Goal: Information Seeking & Learning: Learn about a topic

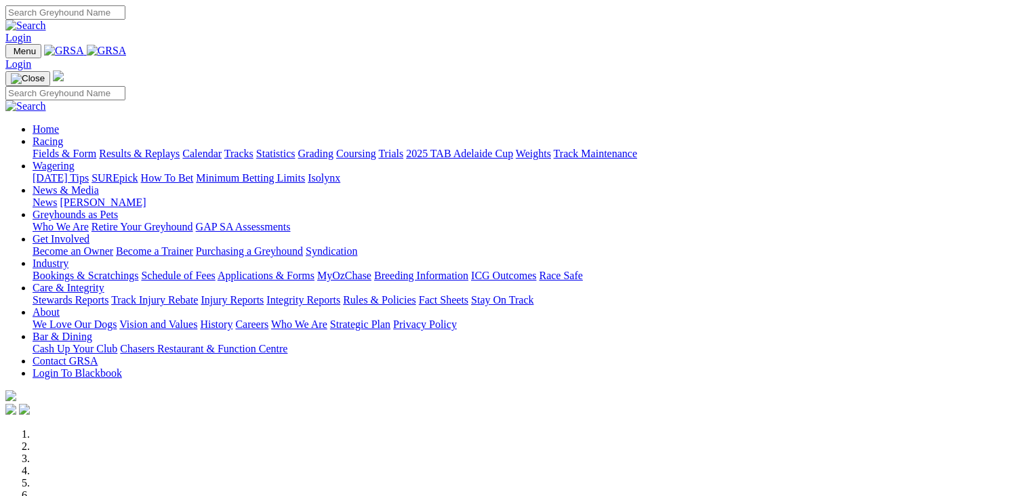
scroll to position [1152, 0]
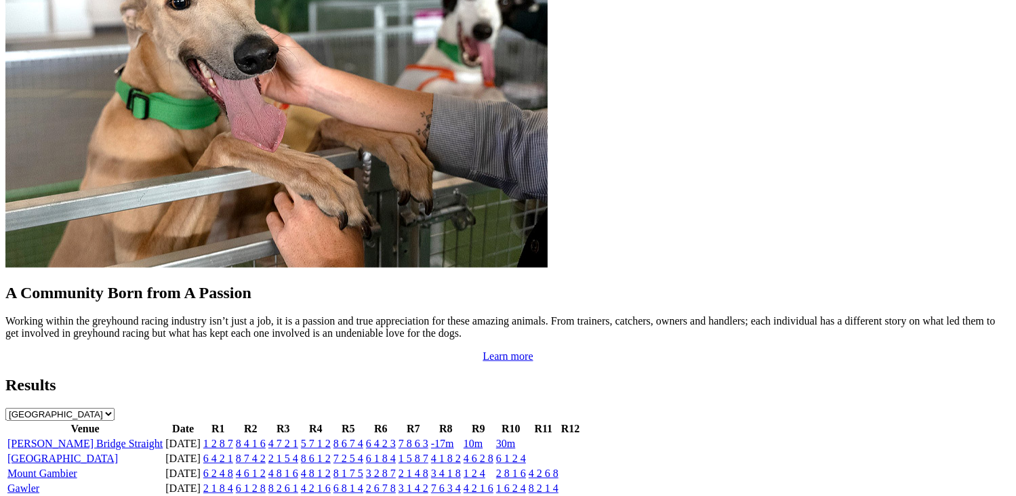
click at [493, 453] on link "4 6 2 8" at bounding box center [478, 459] width 30 height 12
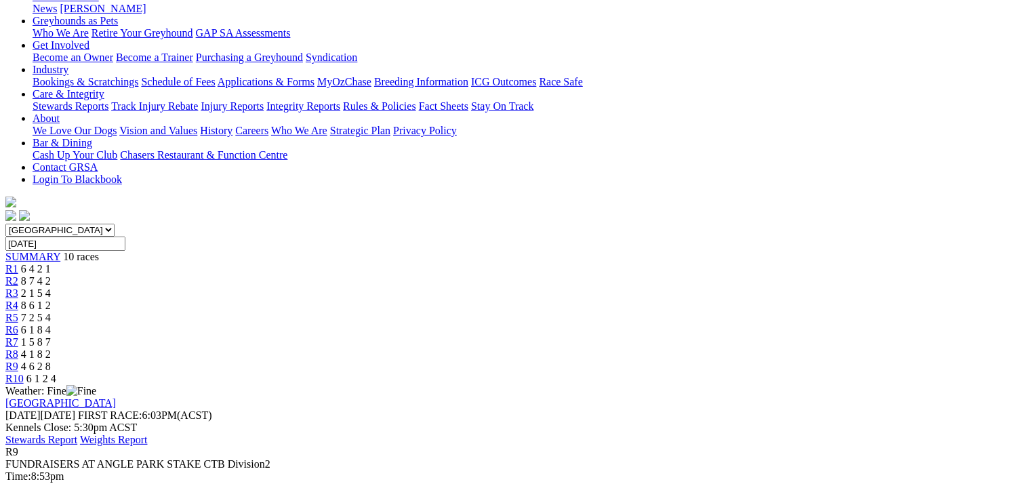
scroll to position [271, 0]
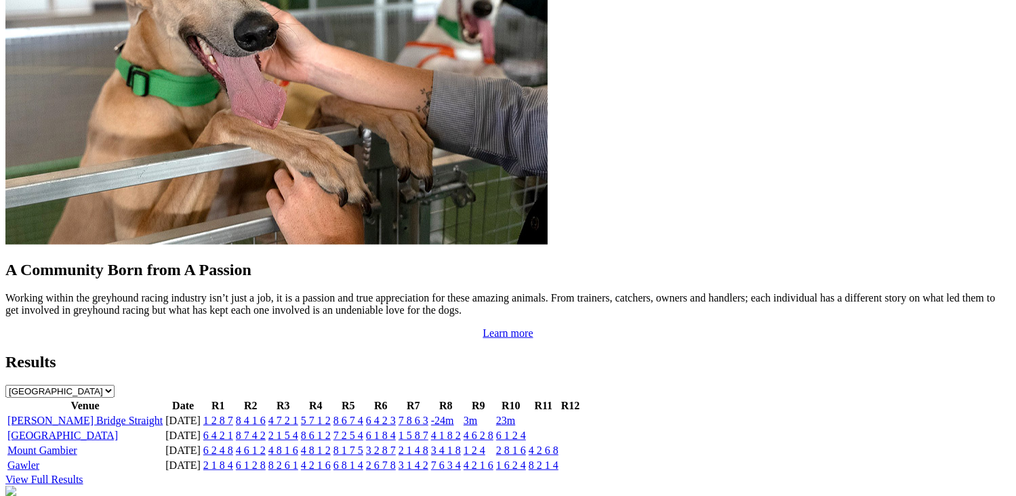
scroll to position [1220, 0]
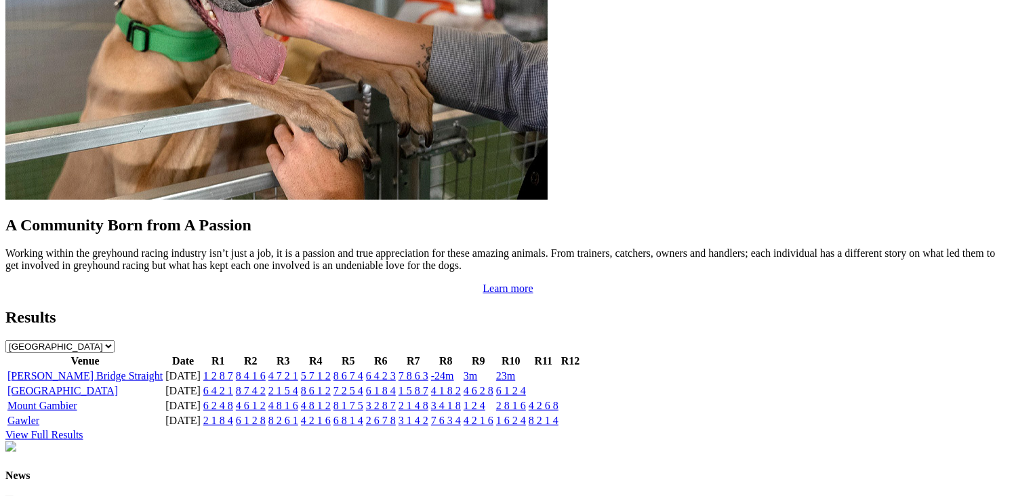
click at [83, 429] on link "View Full Results" at bounding box center [44, 435] width 78 height 12
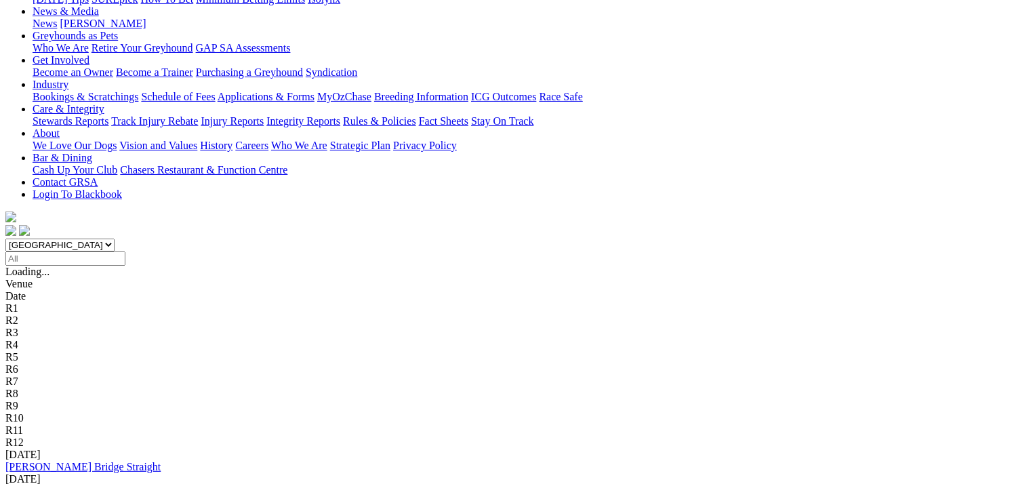
scroll to position [271, 0]
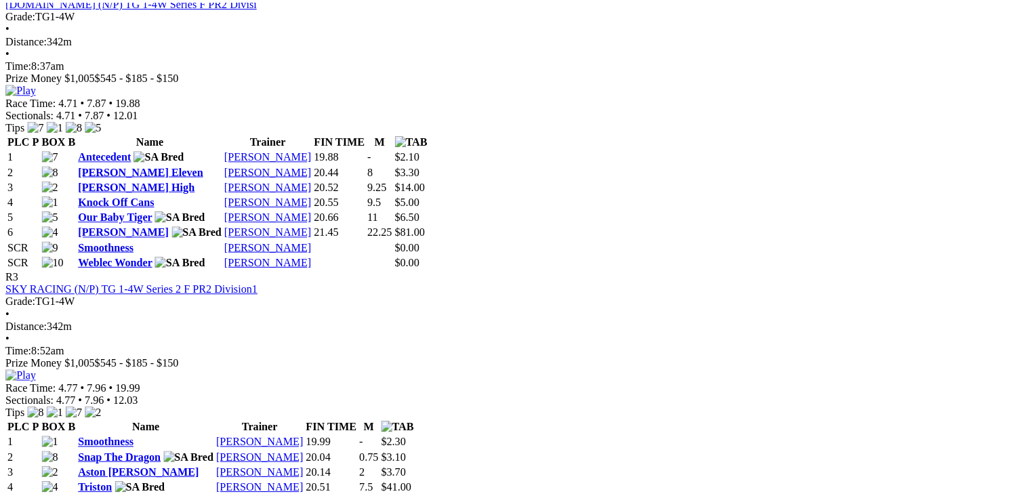
scroll to position [1016, 0]
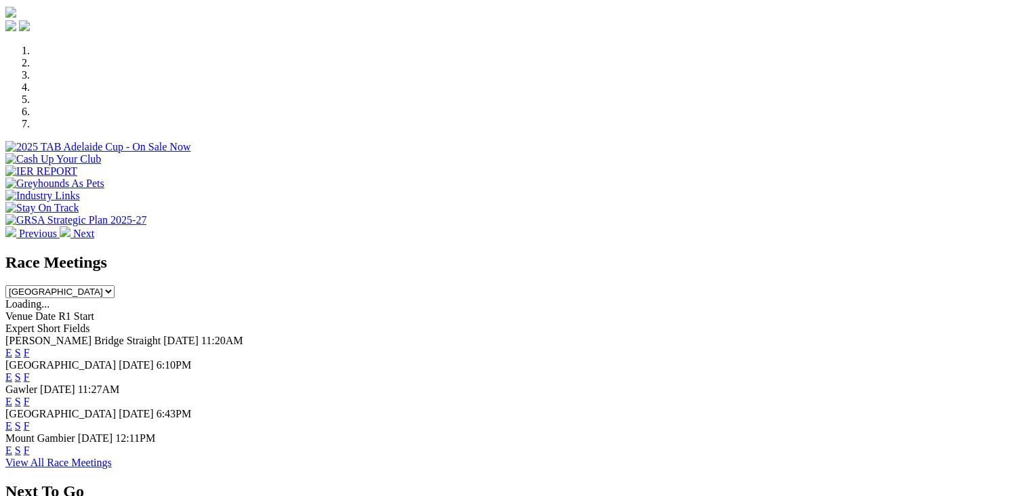
scroll to position [407, 0]
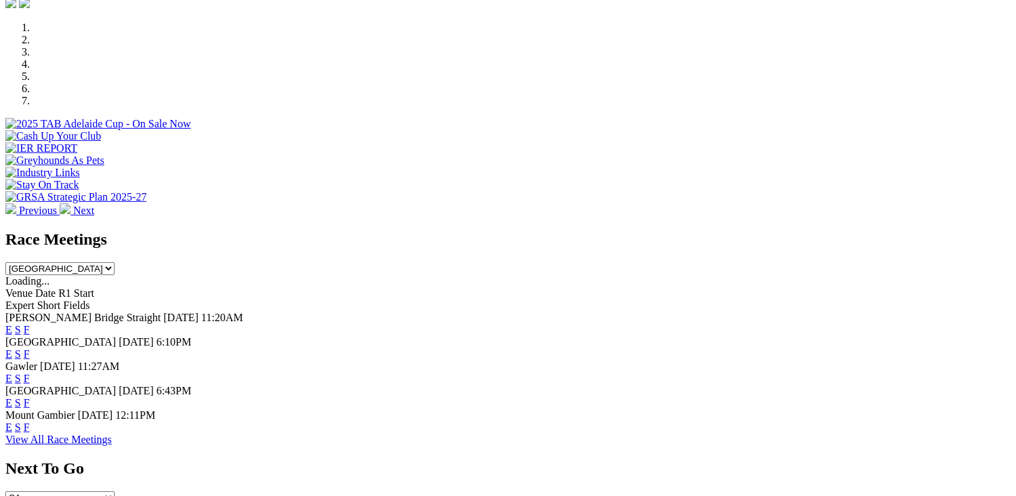
click at [30, 348] on link "F" at bounding box center [27, 354] width 6 height 12
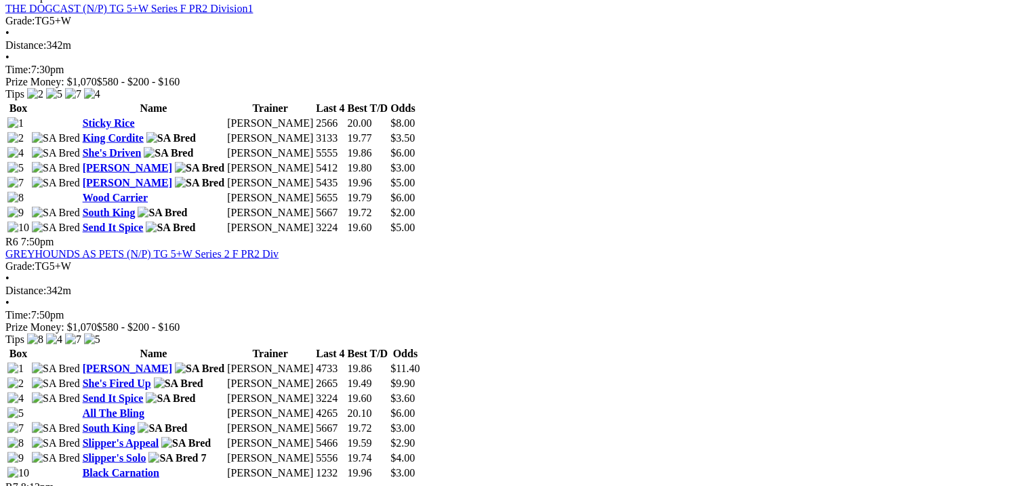
scroll to position [1694, 0]
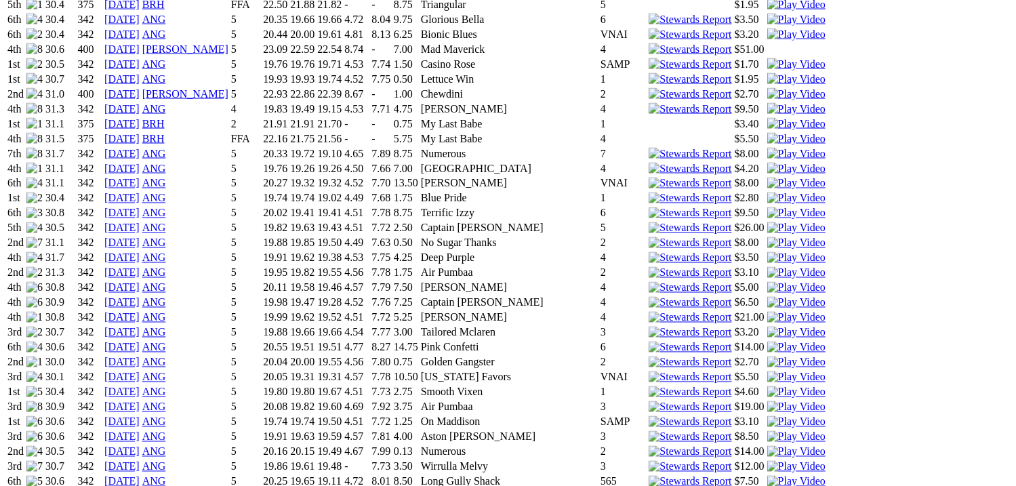
scroll to position [2033, 0]
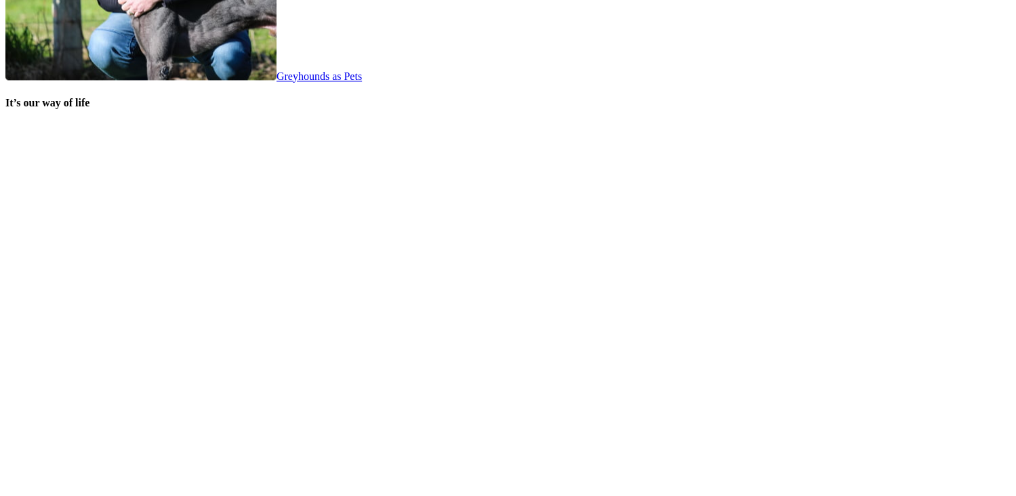
scroll to position [2706, 0]
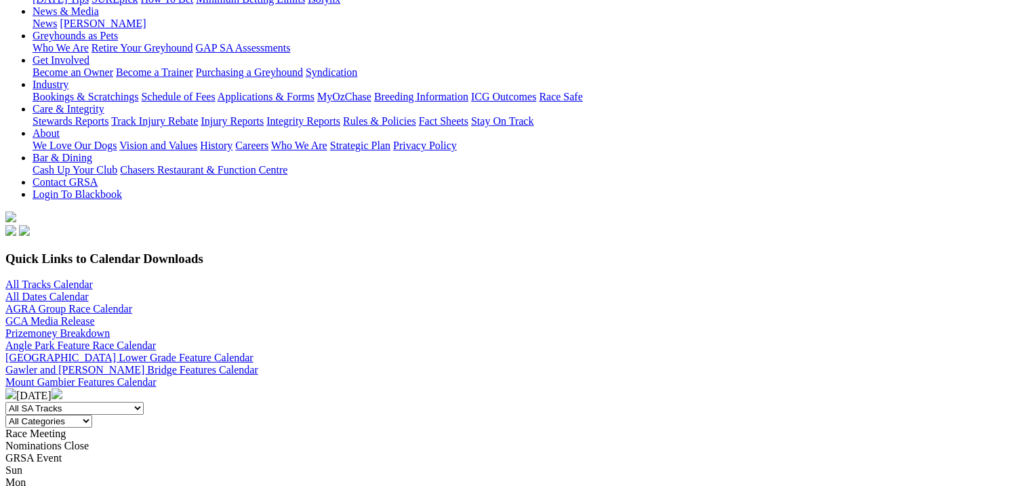
scroll to position [339, 0]
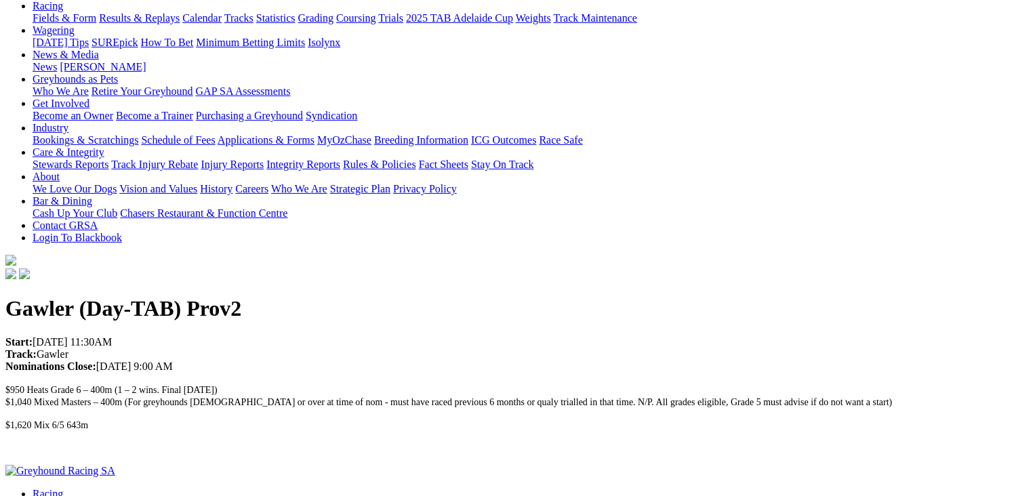
scroll to position [271, 0]
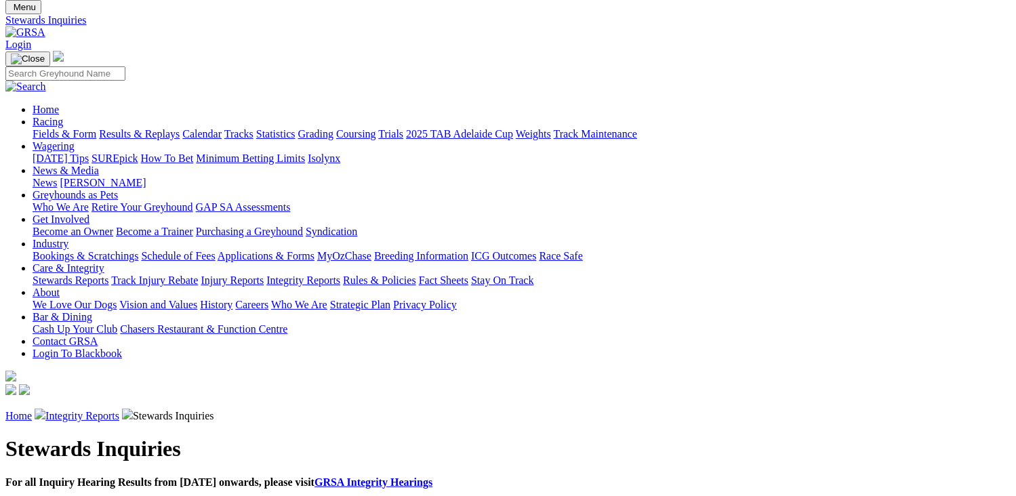
scroll to position [68, 0]
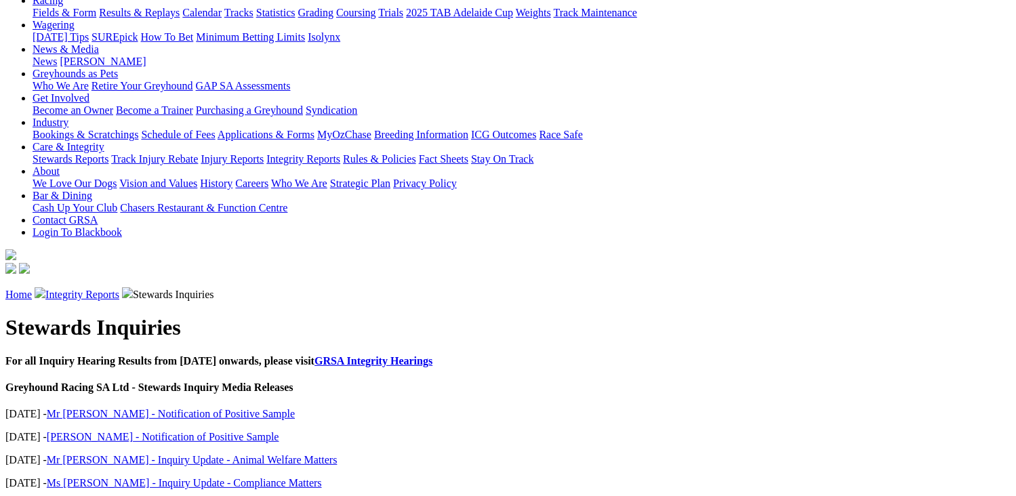
scroll to position [168, 0]
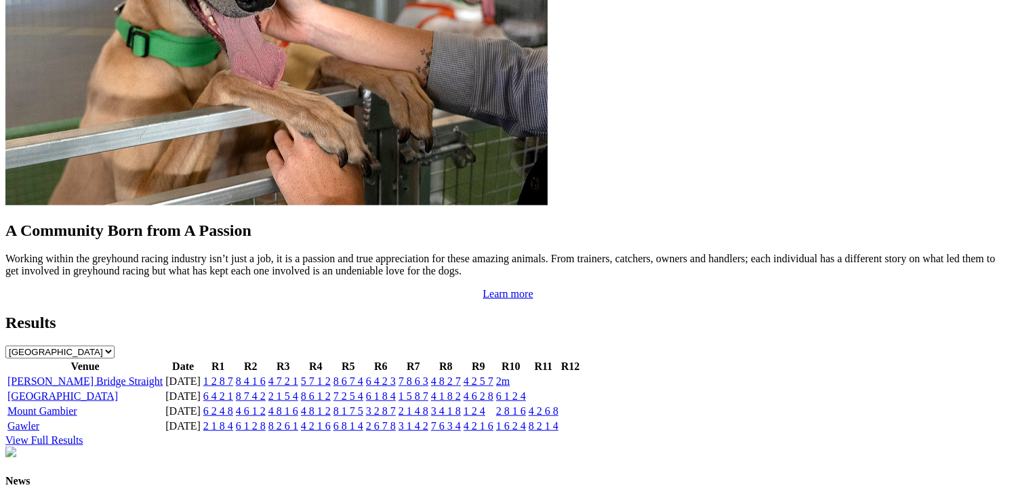
scroll to position [1220, 0]
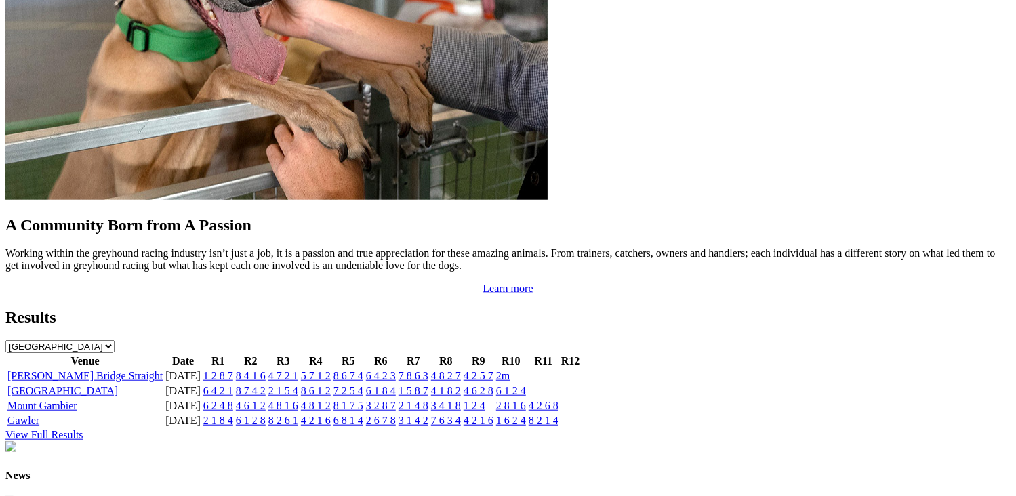
click at [493, 385] on link "4 6 2 8" at bounding box center [478, 391] width 30 height 12
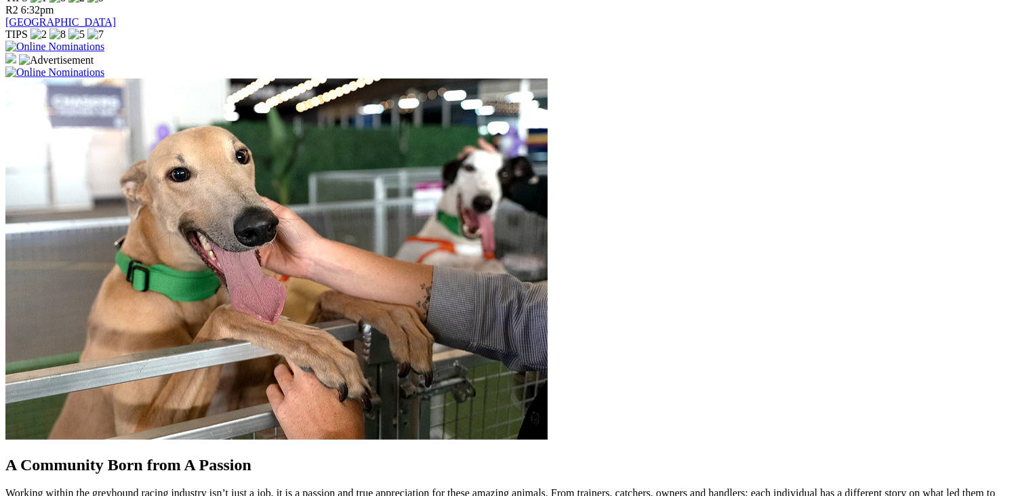
scroll to position [1084, 0]
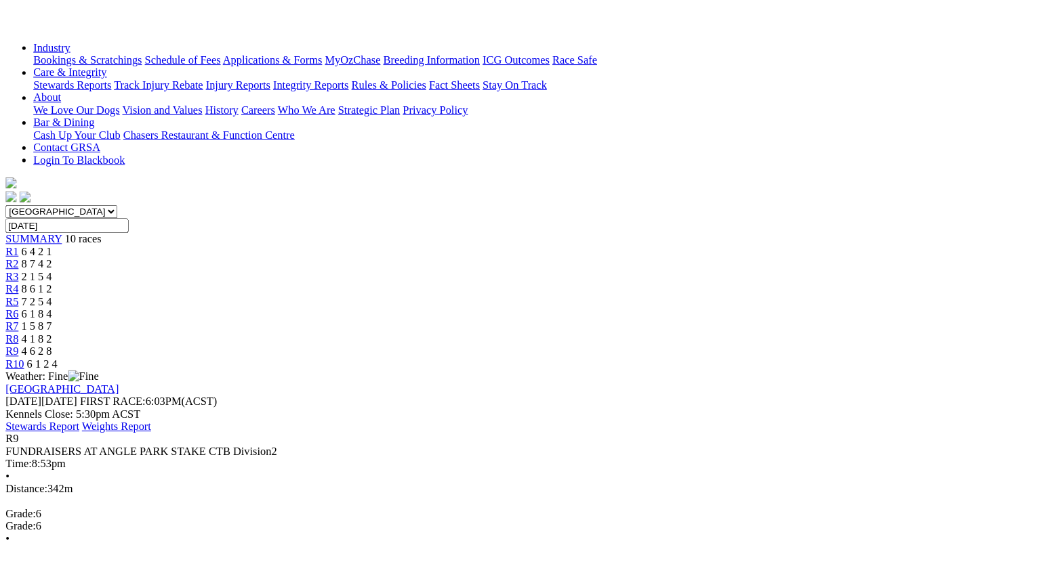
scroll to position [203, 0]
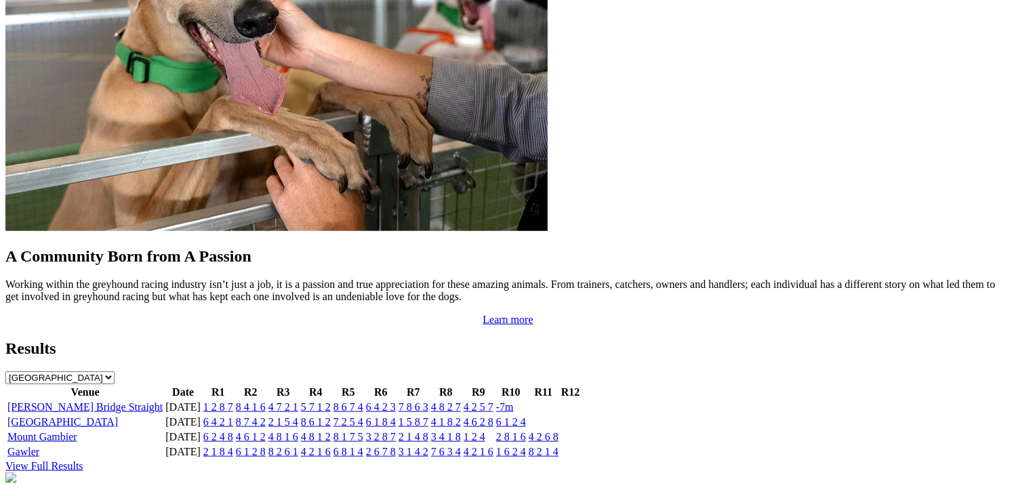
scroll to position [1220, 0]
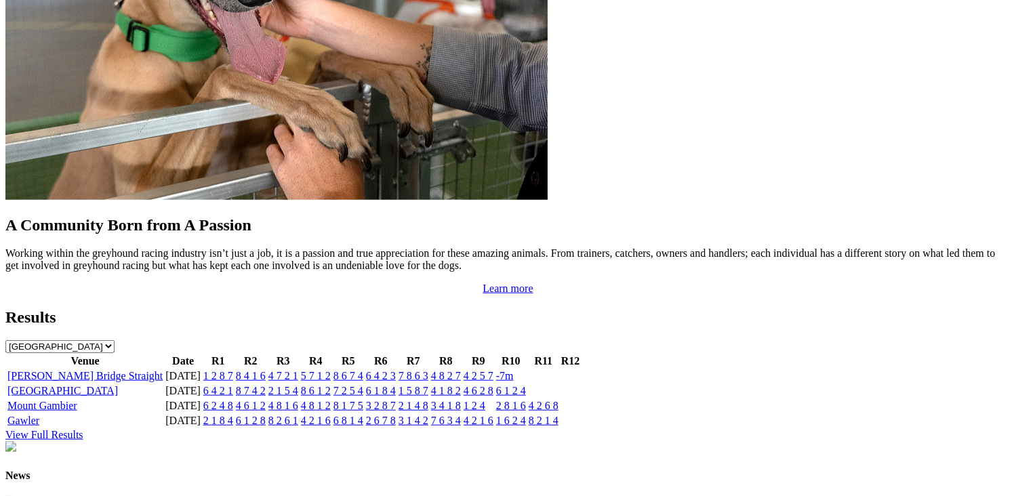
click at [115, 340] on select "South Australia New South Wales Northern Territory Queensland Tasmania Victoria…" at bounding box center [59, 346] width 109 height 13
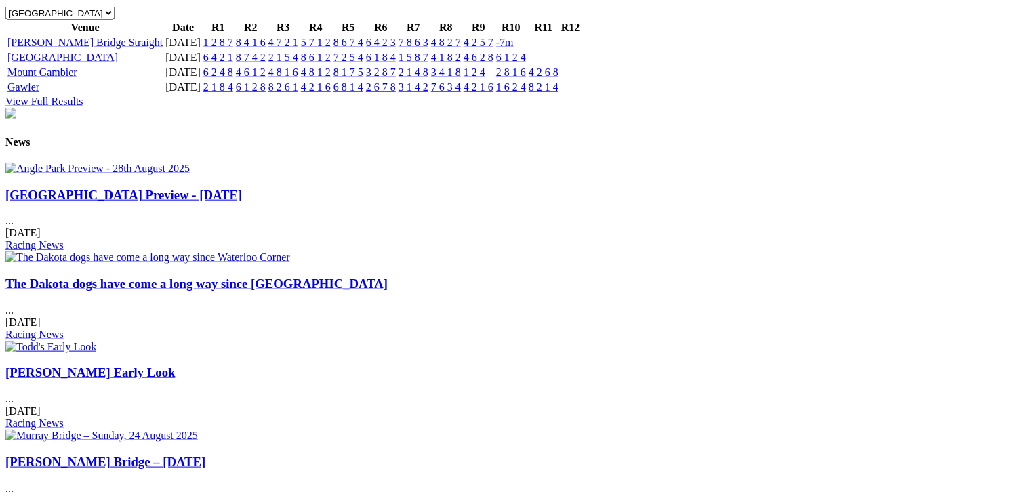
scroll to position [1558, 0]
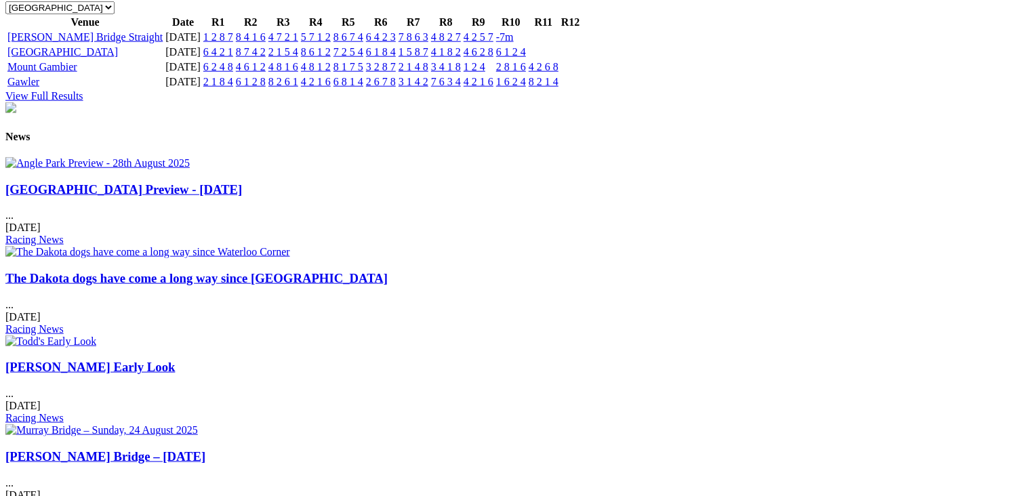
click at [388, 271] on link "The Dakota dogs have come a long way since [GEOGRAPHIC_DATA]" at bounding box center [196, 278] width 382 height 14
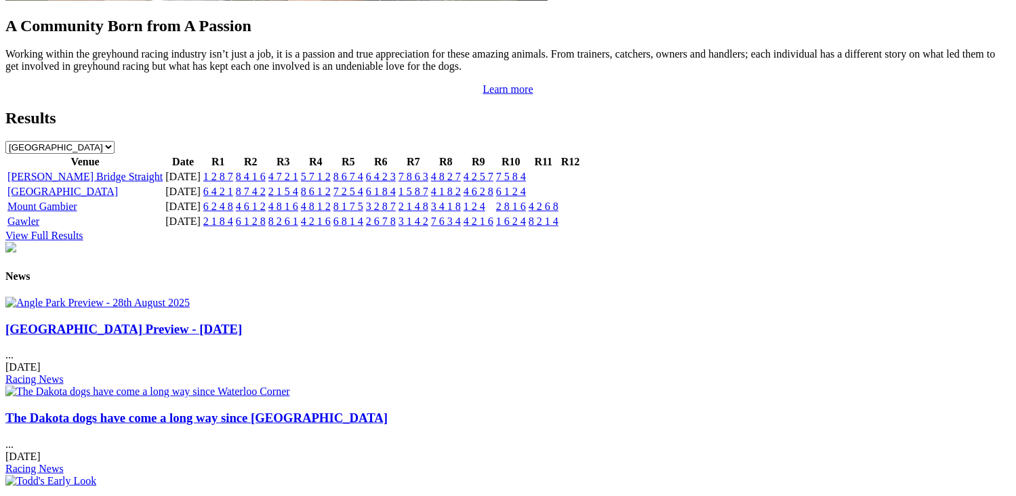
scroll to position [1423, 0]
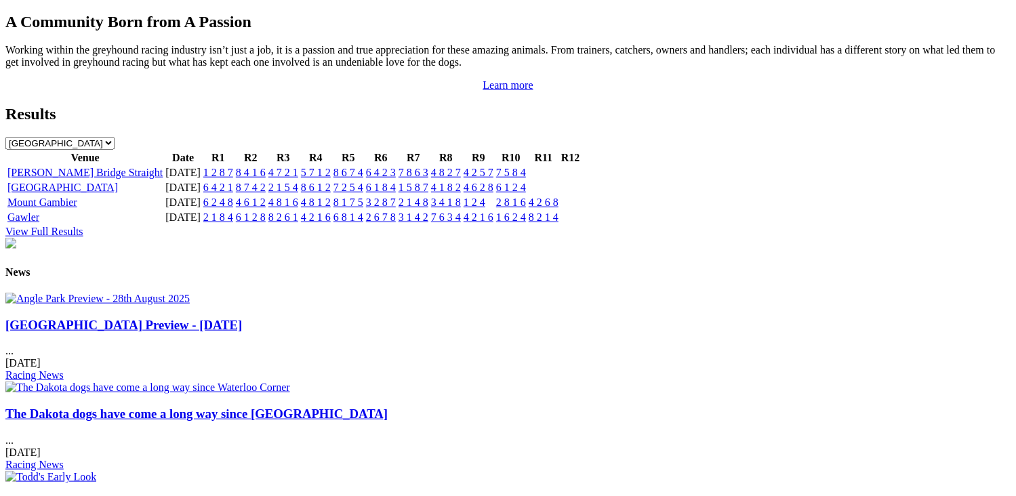
click at [154, 332] on link "[GEOGRAPHIC_DATA] Preview - [DATE]" at bounding box center [123, 325] width 236 height 14
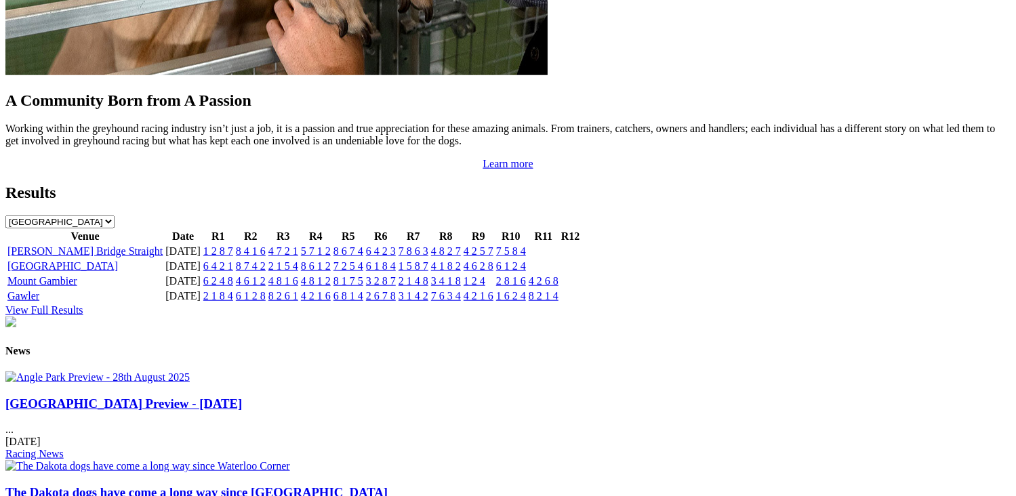
scroll to position [1423, 0]
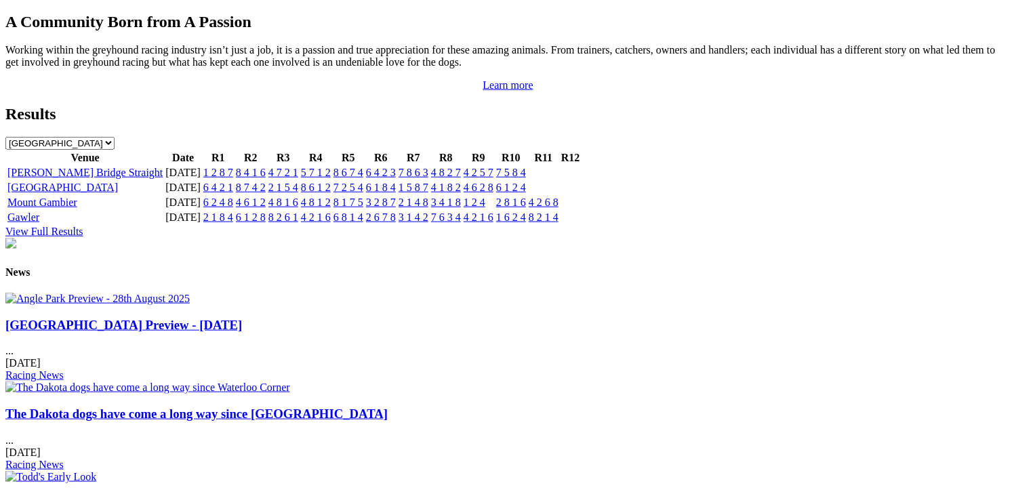
click at [235, 332] on link "[GEOGRAPHIC_DATA] Preview - [DATE]" at bounding box center [123, 325] width 236 height 14
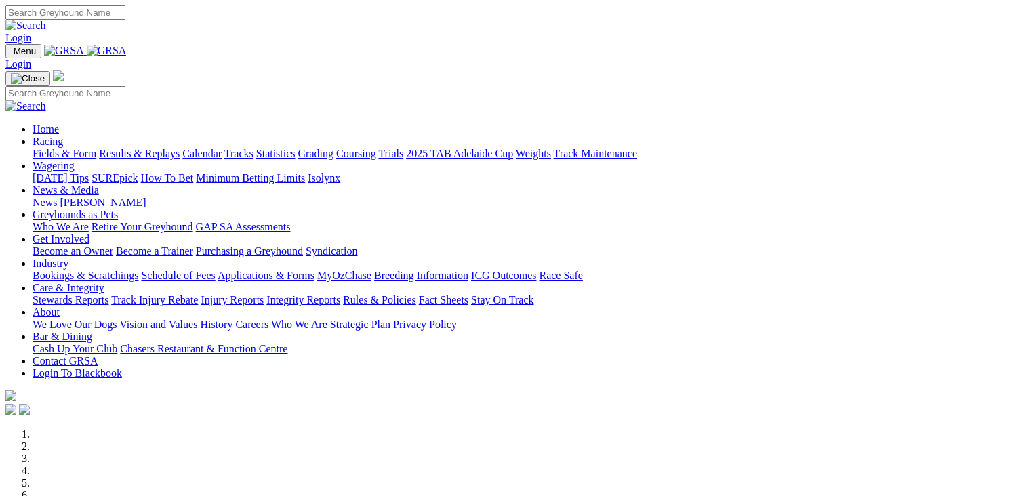
scroll to position [474, 0]
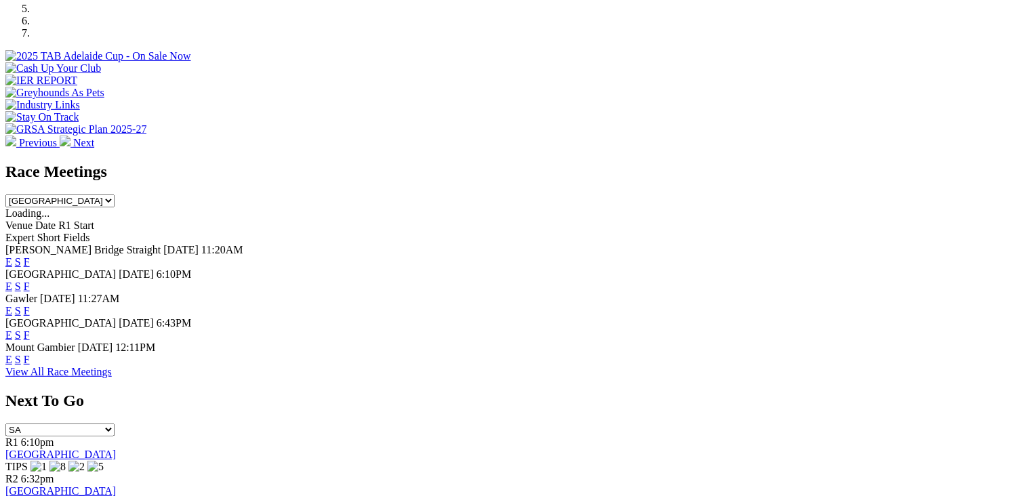
click at [30, 305] on link "F" at bounding box center [27, 311] width 6 height 12
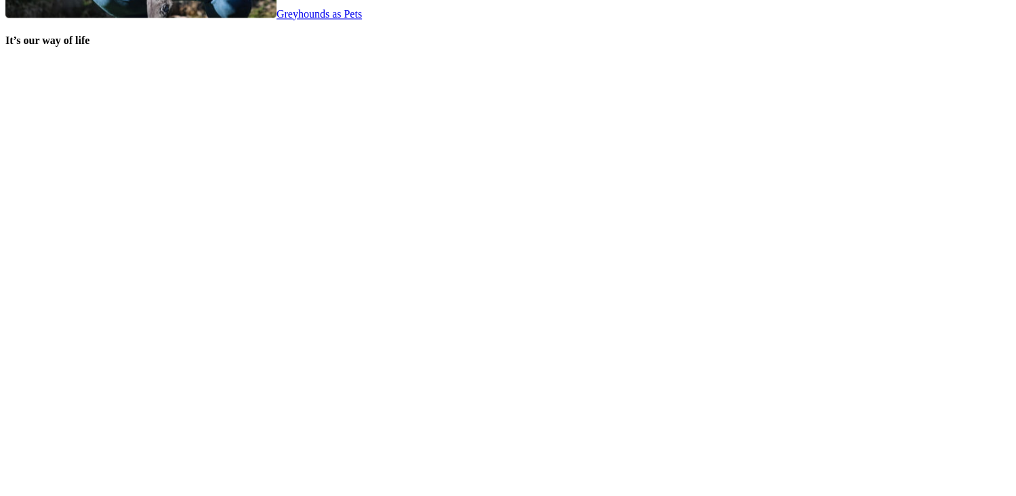
scroll to position [2910, 0]
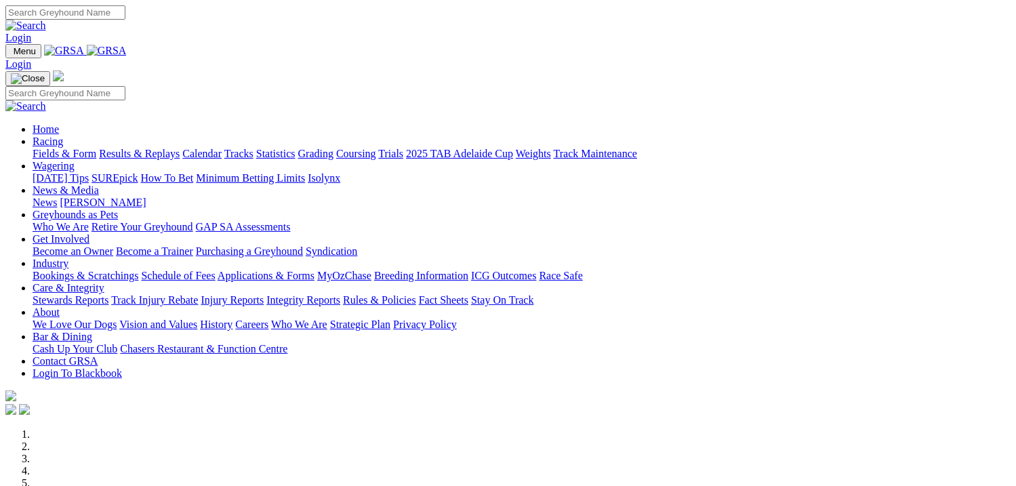
click at [376, 148] on link "Coursing" at bounding box center [356, 154] width 40 height 12
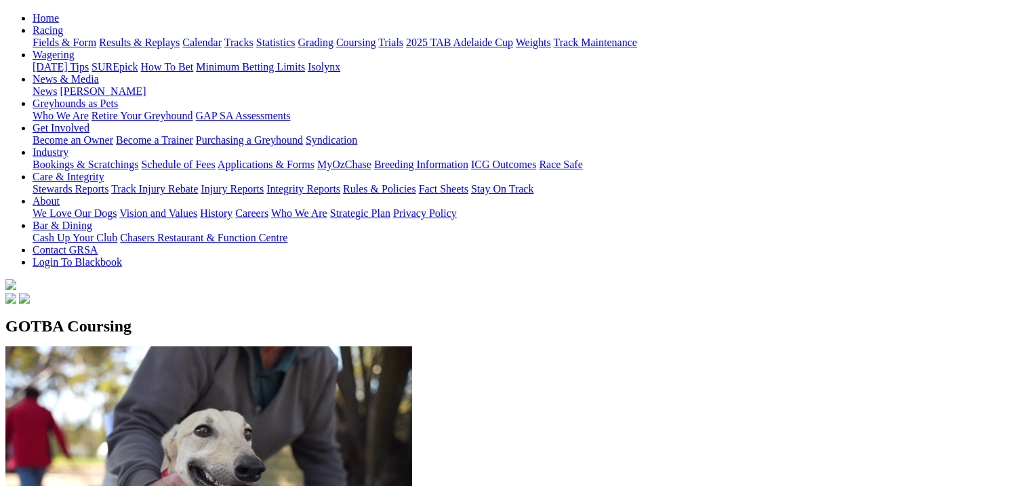
scroll to position [136, 0]
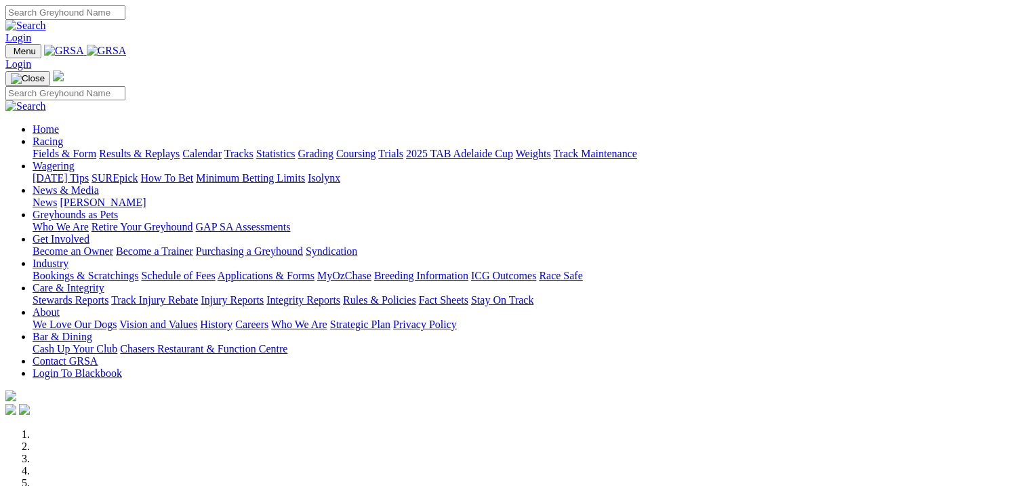
click at [253, 148] on link "Tracks" at bounding box center [238, 154] width 29 height 12
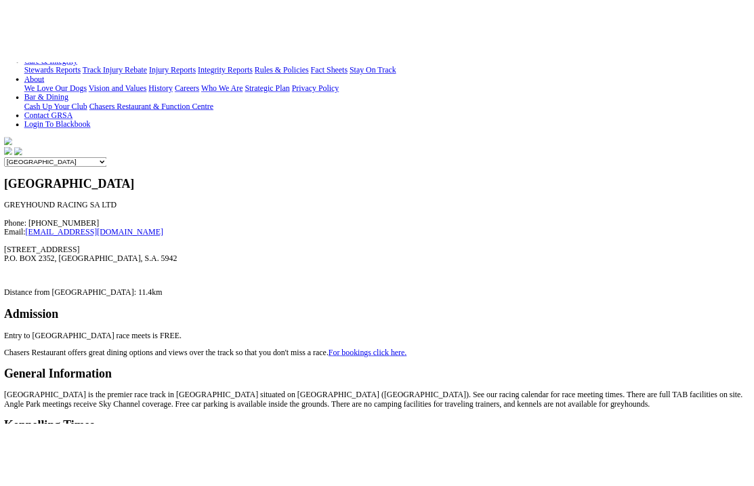
scroll to position [339, 0]
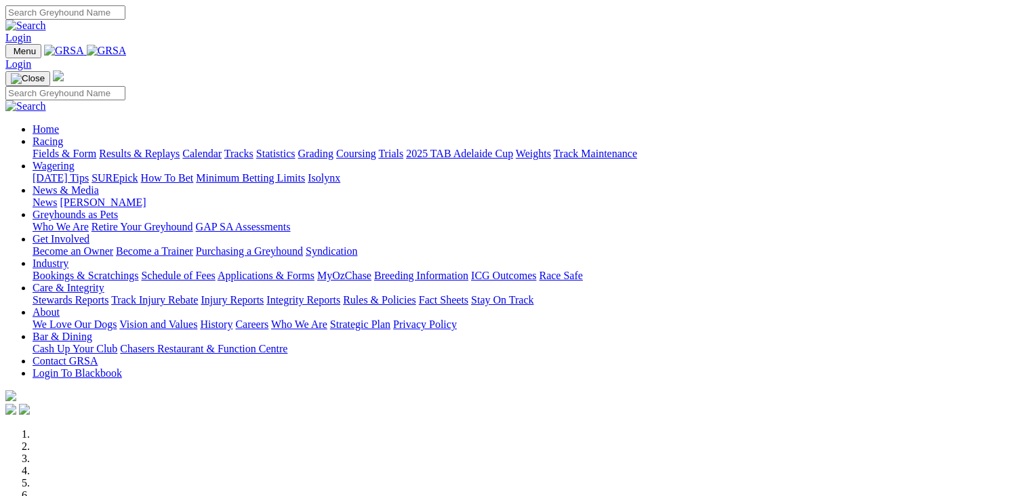
scroll to position [474, 0]
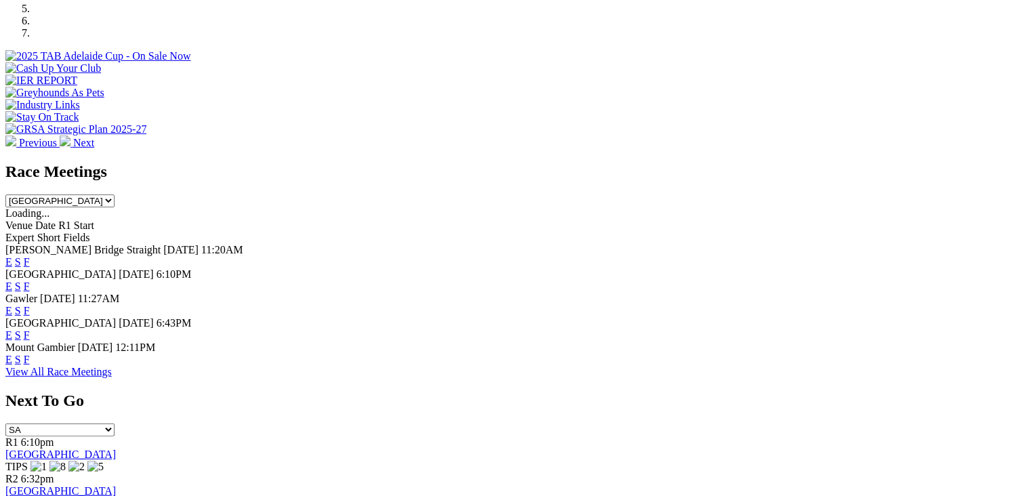
click at [30, 305] on link "F" at bounding box center [27, 311] width 6 height 12
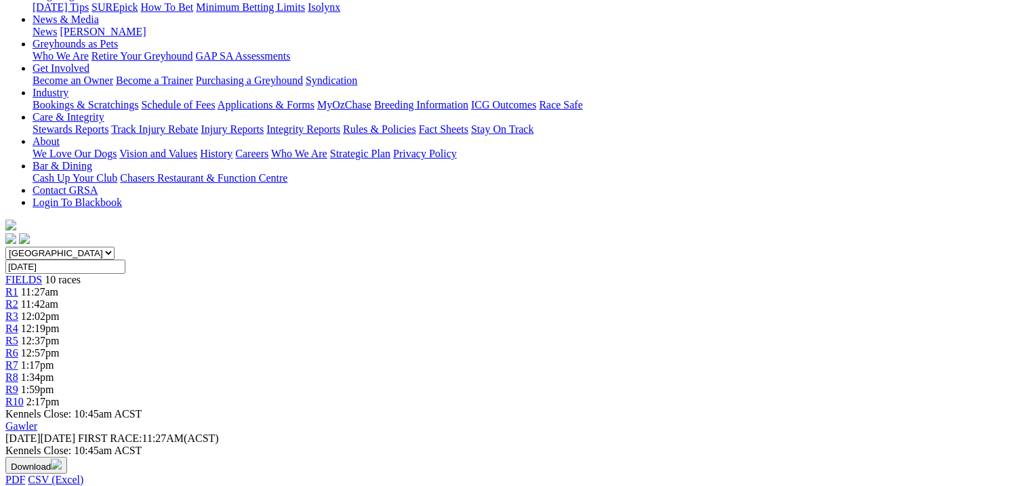
scroll to position [203, 0]
